Goal: Find contact information: Find contact information

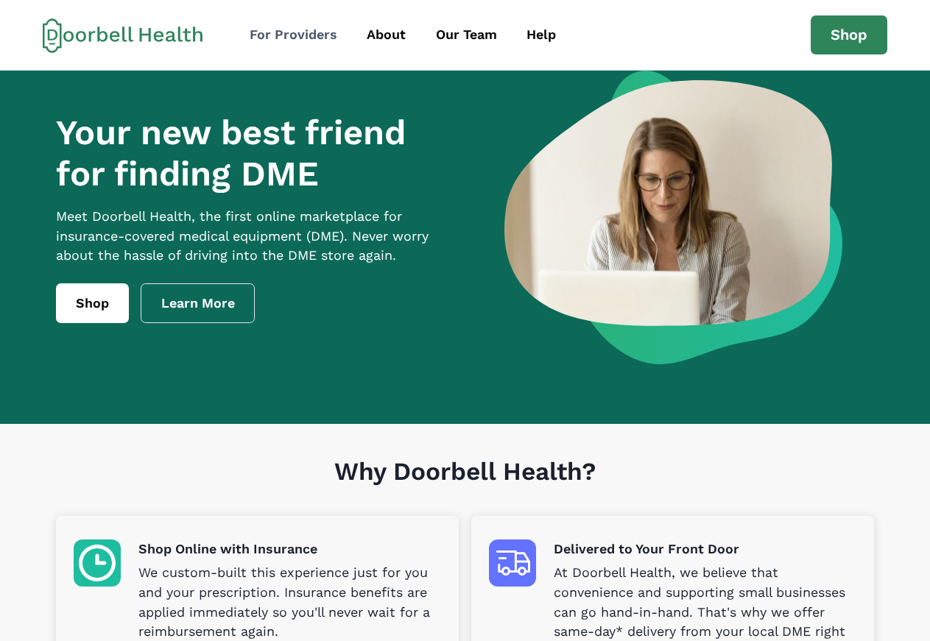
click at [288, 35] on div "For Providers" at bounding box center [293, 35] width 88 height 20
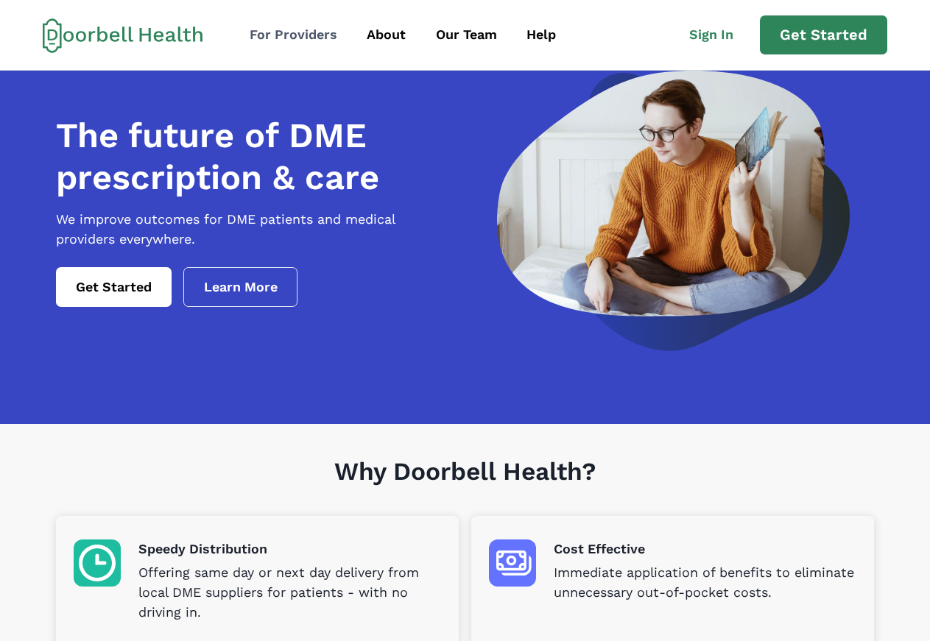
click at [327, 35] on div "For Providers" at bounding box center [293, 35] width 88 height 20
click at [290, 35] on div "For Providers" at bounding box center [293, 35] width 88 height 20
click at [471, 31] on div "Our Team" at bounding box center [466, 35] width 61 height 20
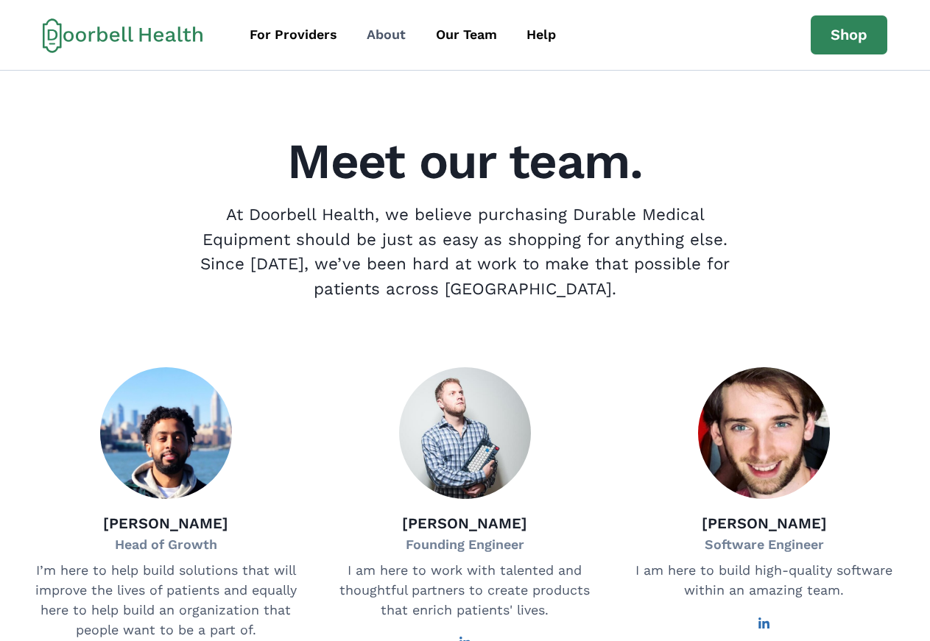
click at [392, 33] on div "About" at bounding box center [386, 35] width 39 height 20
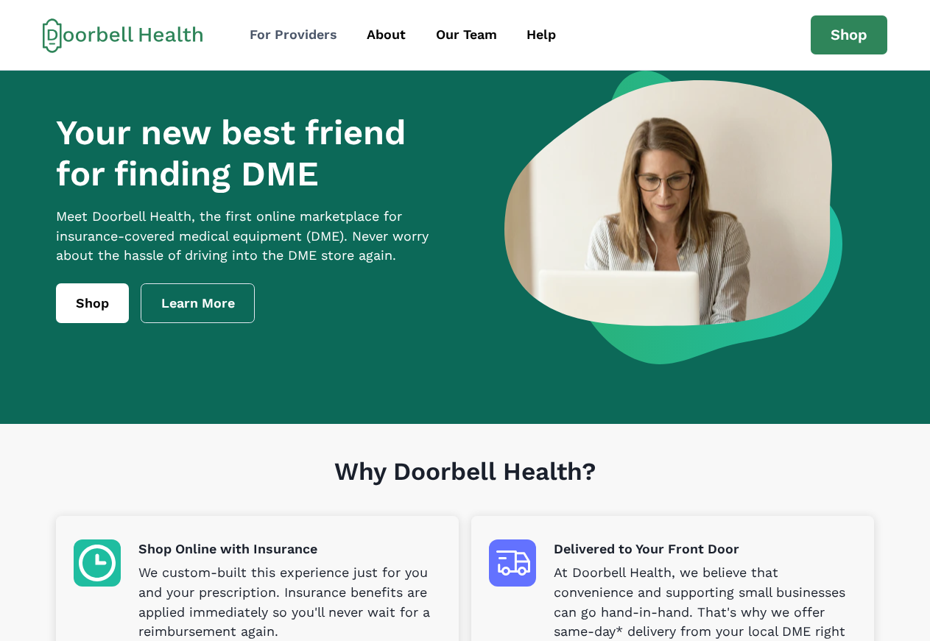
click at [277, 32] on div "For Providers" at bounding box center [293, 35] width 88 height 20
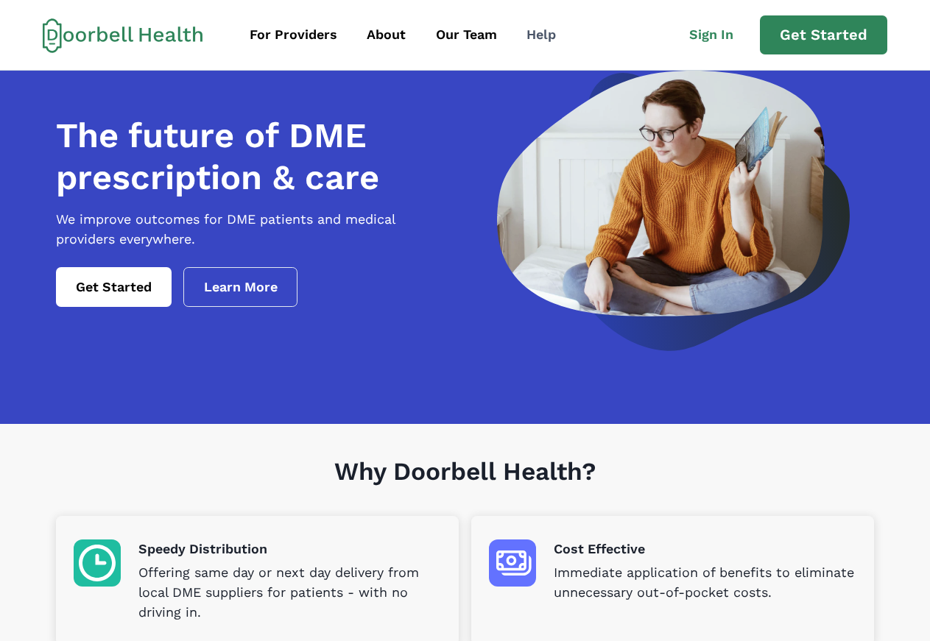
click at [541, 36] on div "Help" at bounding box center [540, 35] width 29 height 20
